Goal: Transaction & Acquisition: Purchase product/service

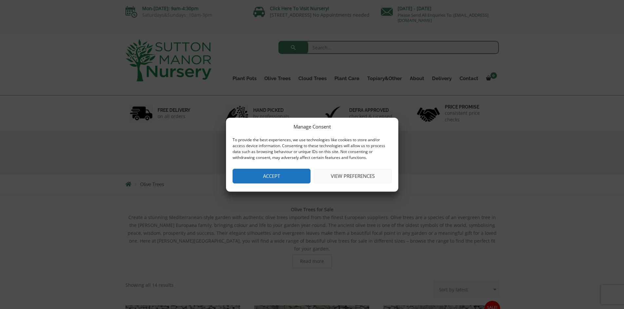
click at [276, 177] on button "Accept" at bounding box center [272, 176] width 78 height 15
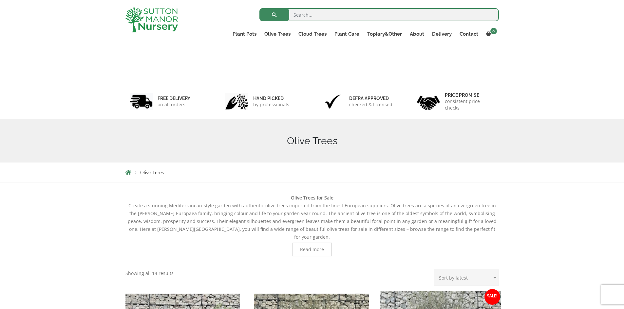
scroll to position [119, 0]
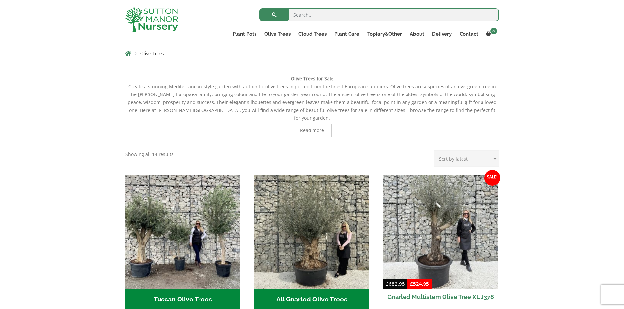
click at [477, 151] on select "Sort by popularity Sort by latest Sort by price: low to high Sort by price: hig…" at bounding box center [466, 159] width 65 height 16
select select "price"
click at [435, 151] on select "Sort by popularity Sort by latest Sort by price: low to high Sort by price: hig…" at bounding box center [466, 159] width 65 height 16
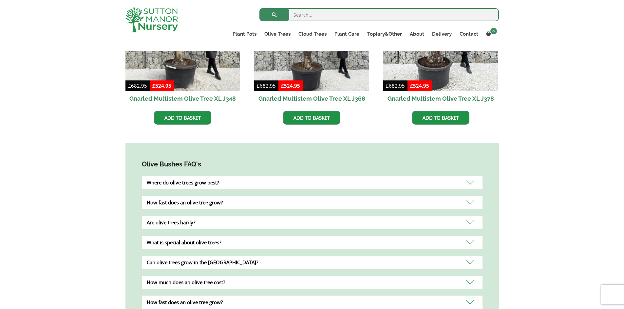
scroll to position [578, 0]
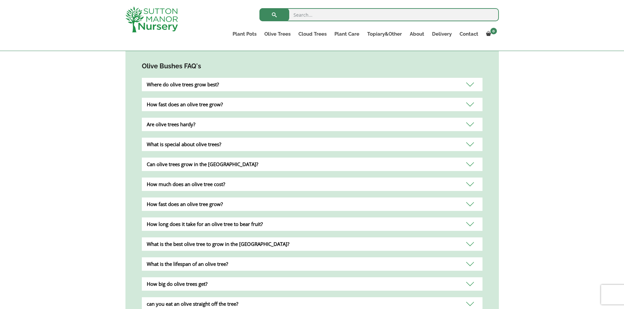
click at [404, 138] on div "What is special about olive trees?" at bounding box center [312, 144] width 341 height 13
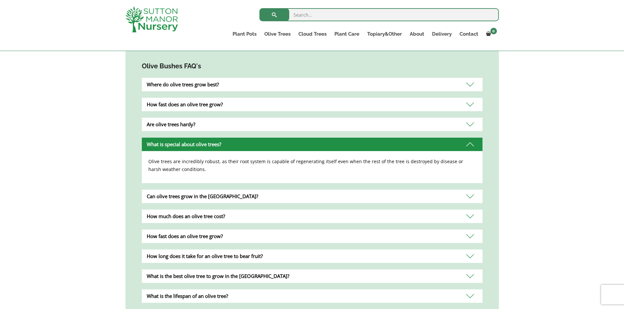
click at [404, 138] on div "What is special about olive trees?" at bounding box center [312, 144] width 341 height 13
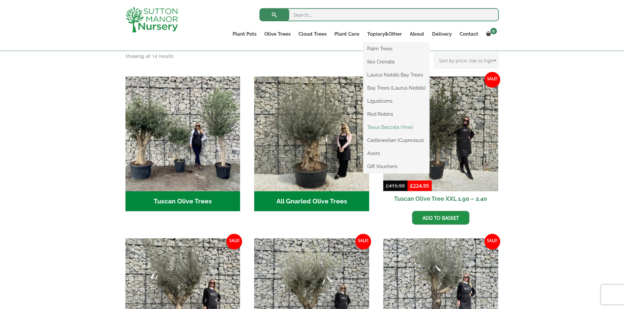
scroll to position [0, 0]
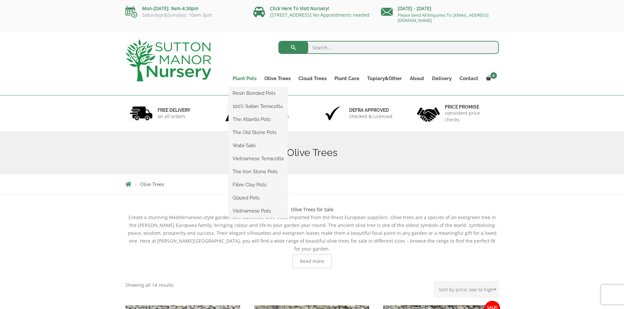
click at [249, 80] on link "Plant Pots" at bounding box center [245, 78] width 32 height 9
click at [250, 131] on link "The Old Stone Pots" at bounding box center [258, 133] width 59 height 10
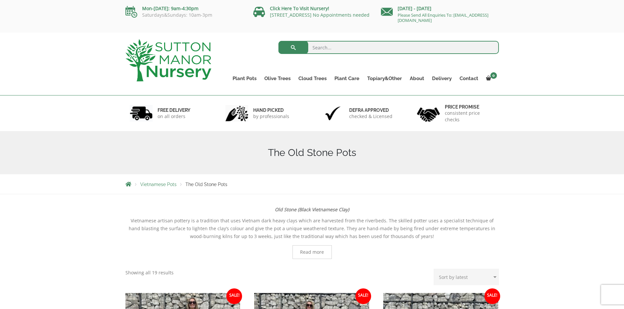
scroll to position [119, 0]
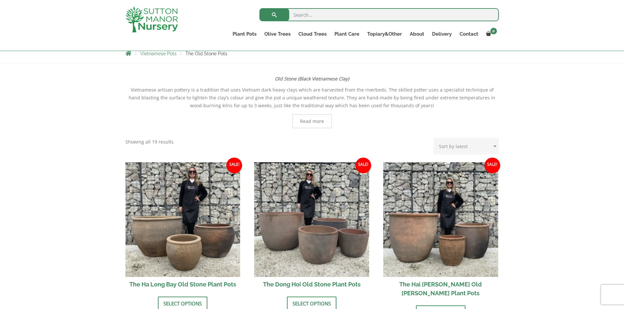
click at [475, 144] on select "Sort by popularity Sort by latest Sort by price: low to high Sort by price: hig…" at bounding box center [466, 146] width 65 height 16
select select "price-desc"
click at [435, 138] on select "Sort by popularity Sort by latest Sort by price: low to high Sort by price: hig…" at bounding box center [466, 146] width 65 height 16
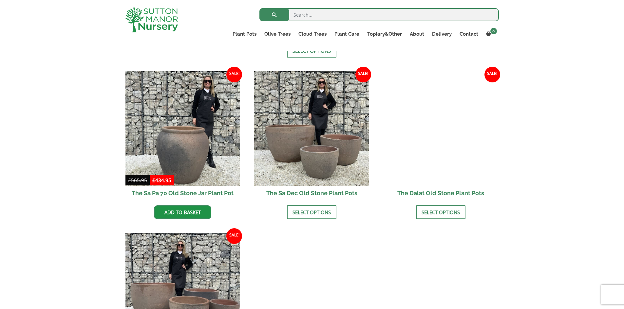
scroll to position [348, 0]
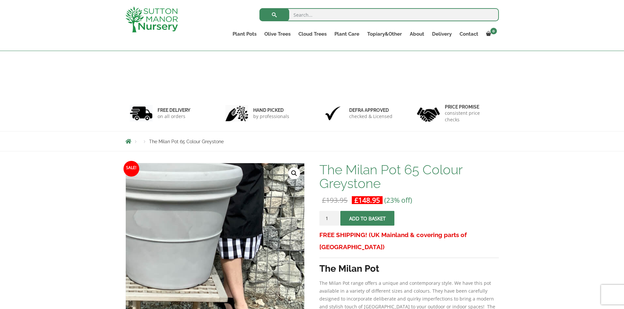
scroll to position [98, 0]
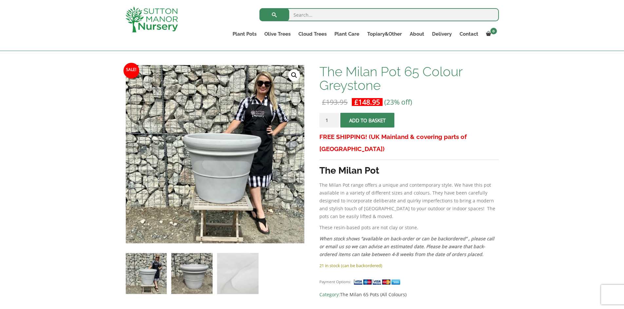
click at [196, 272] on img at bounding box center [191, 273] width 41 height 41
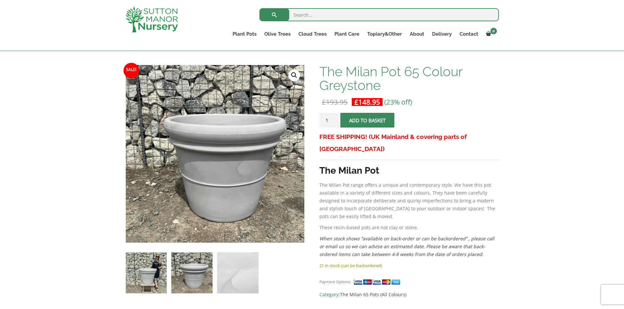
click at [155, 271] on img at bounding box center [146, 273] width 41 height 41
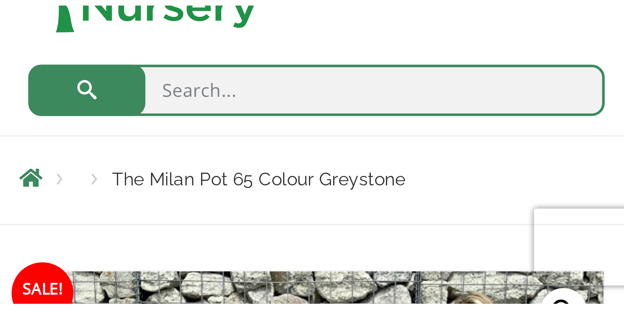
scroll to position [86, 0]
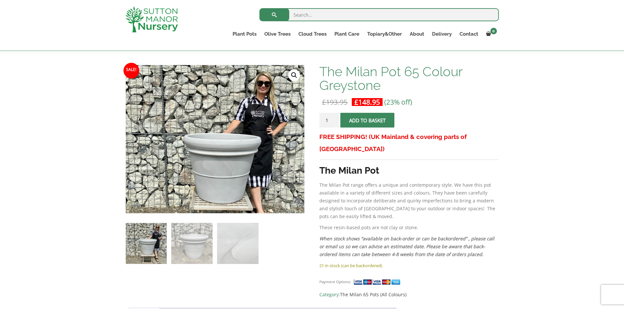
click at [350, 185] on p "The Milan Pot range offers a unique and contemporary style. We have this pot av…" at bounding box center [408, 200] width 179 height 39
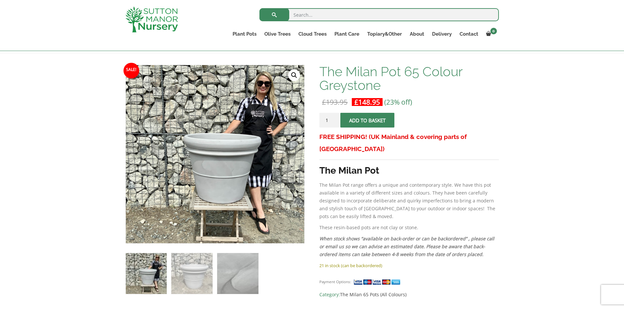
click at [246, 268] on img at bounding box center [237, 273] width 41 height 41
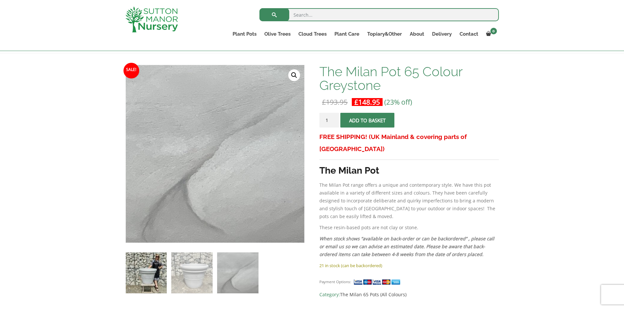
click at [162, 271] on img at bounding box center [146, 273] width 41 height 41
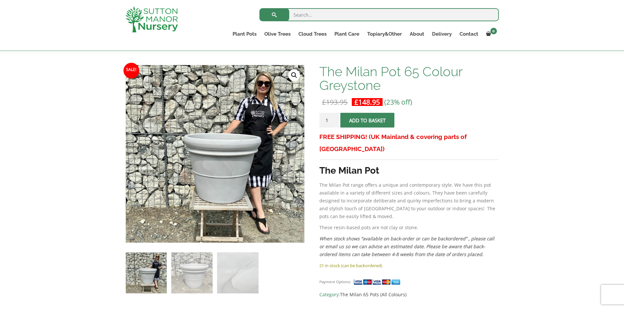
click at [375, 196] on p "The Milan Pot range offers a unique and contemporary style. We have this pot av…" at bounding box center [408, 200] width 179 height 39
